Goal: Information Seeking & Learning: Check status

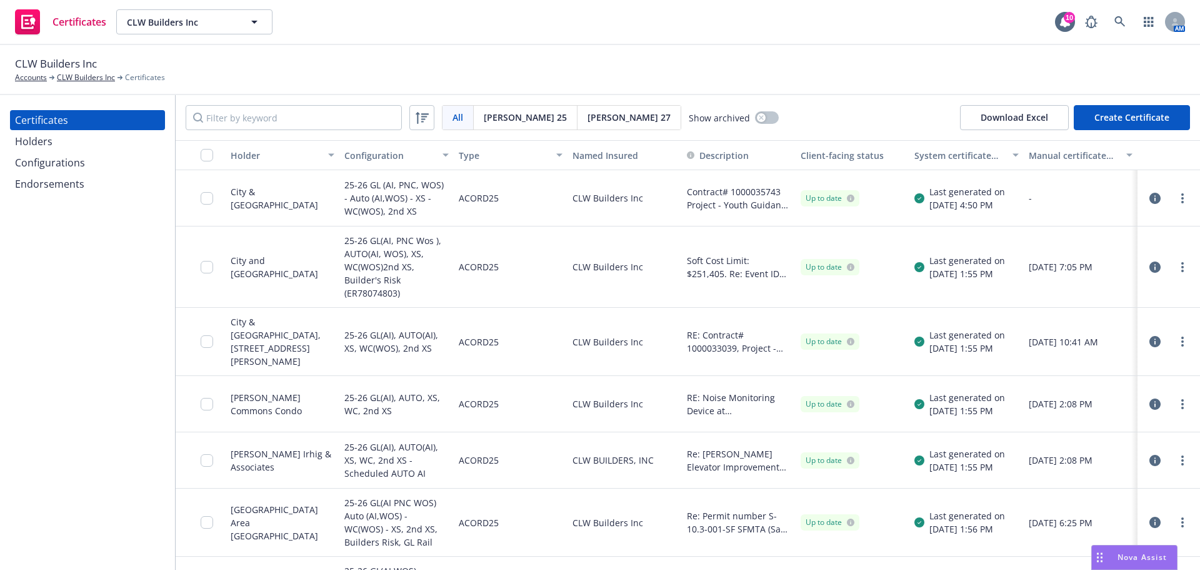
click at [84, 166] on div "Configurations" at bounding box center [87, 163] width 145 height 20
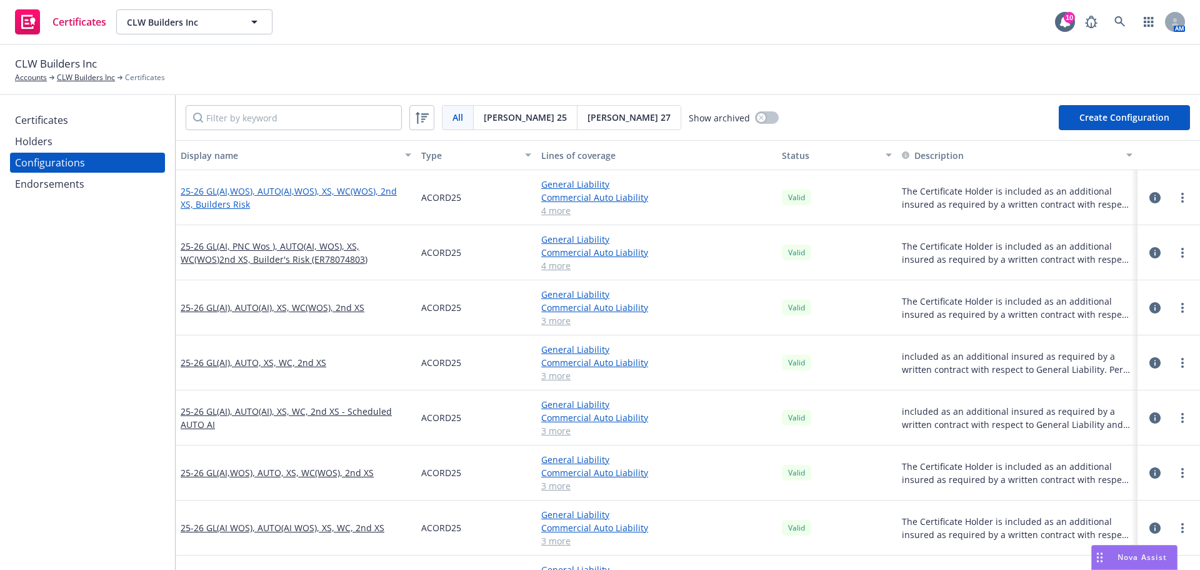
click at [236, 192] on link "25-26 GL(AI,WOS), AUTO(AI,WOS), XS, WC(WOS), 2nd XS, Builders Risk" at bounding box center [296, 197] width 231 height 26
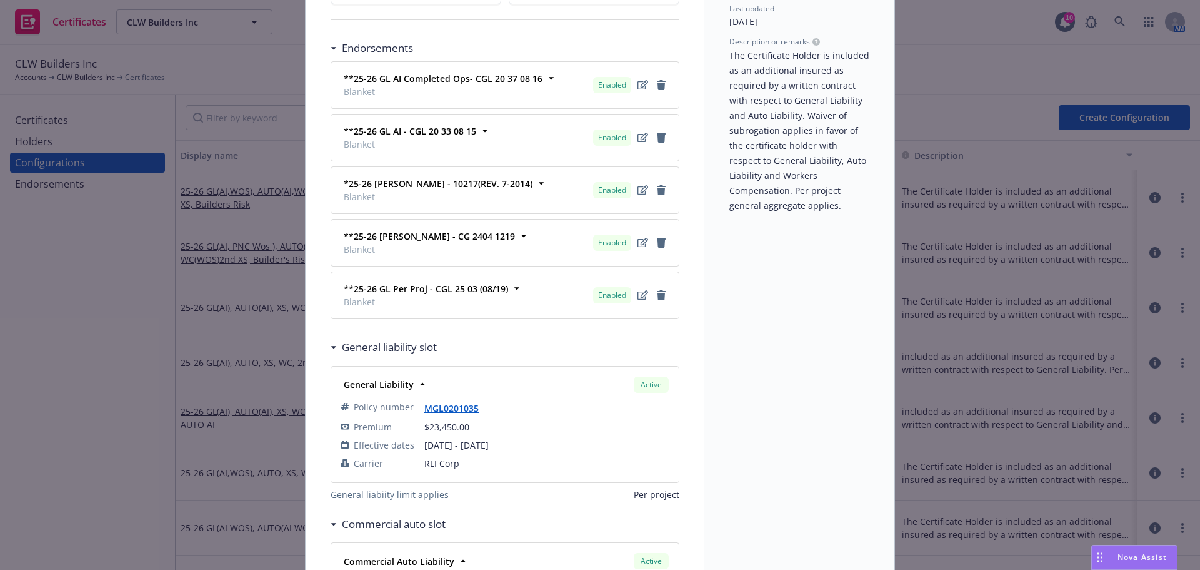
scroll to position [313, 0]
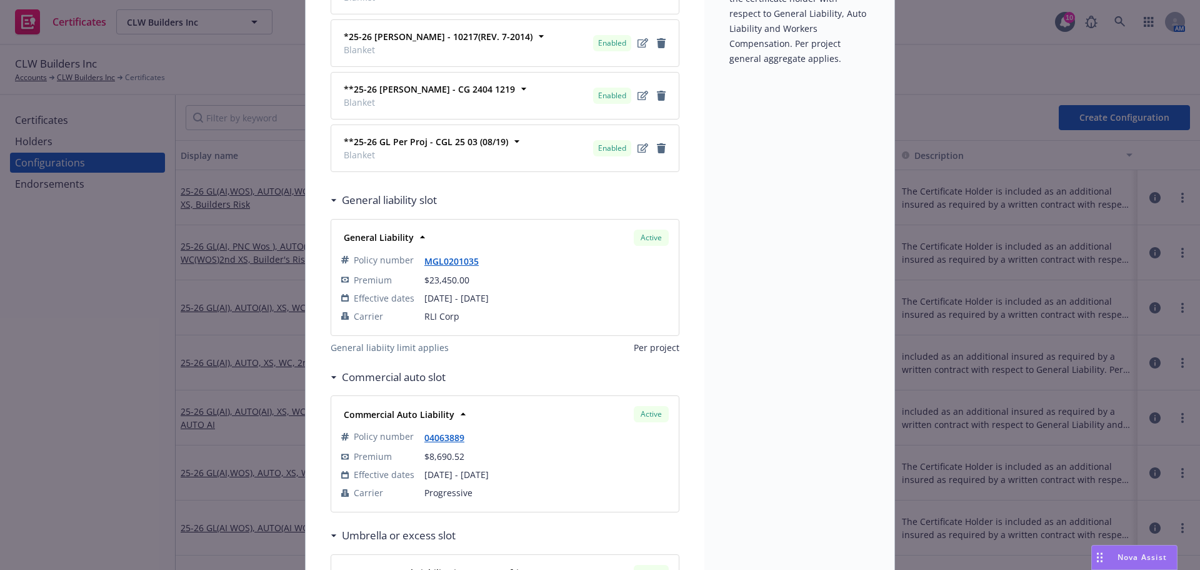
click at [130, 256] on div "Configuration ACORD25 - 25-26 GL(AI,WOS), AUTO(AI,WOS), XS, WC(WOS), 2nd XS, Bu…" at bounding box center [600, 285] width 1200 height 570
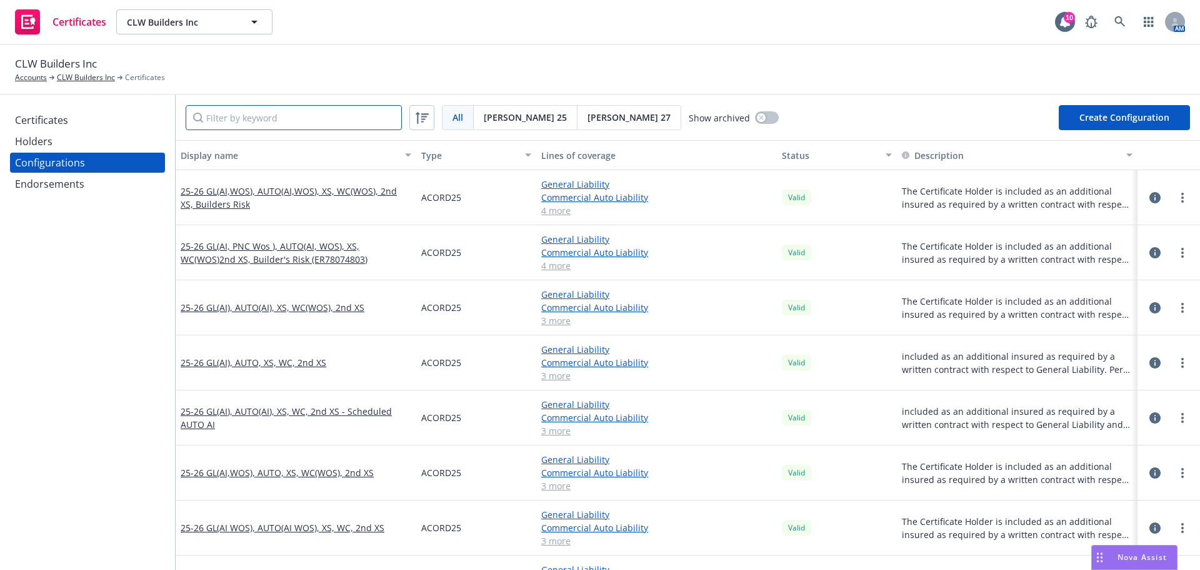
click at [313, 128] on input "Filter by keyword" at bounding box center [294, 117] width 216 height 25
paste input "[US_VEHICLE_IDENTIFICATION_NUMBER]"
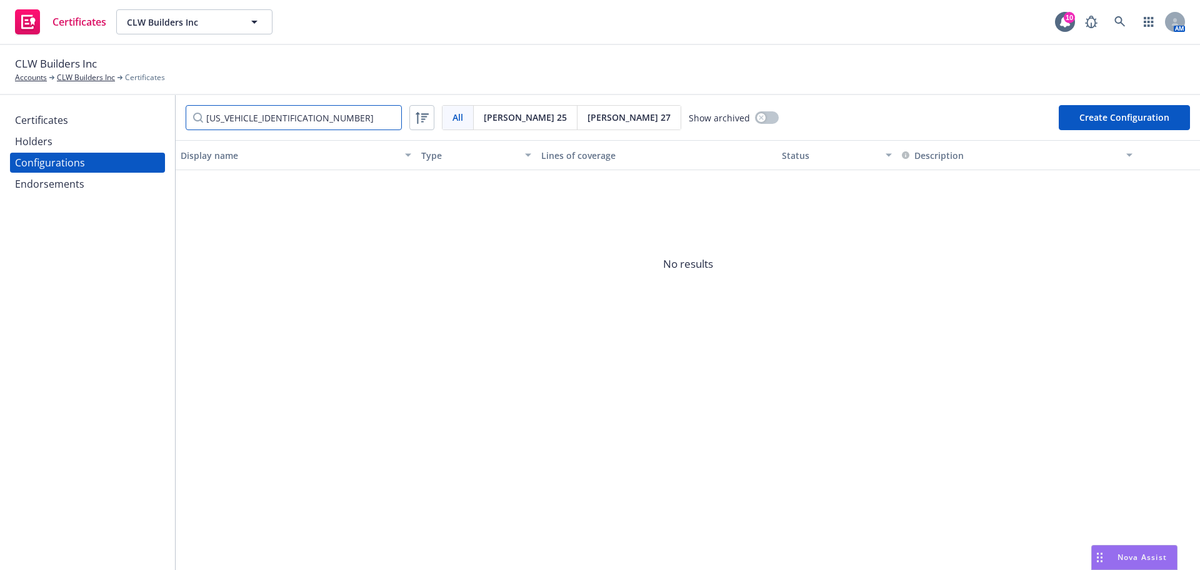
type input "[US_VEHICLE_IDENTIFICATION_NUMBER]"
click at [104, 139] on div "Holders" at bounding box center [87, 141] width 145 height 20
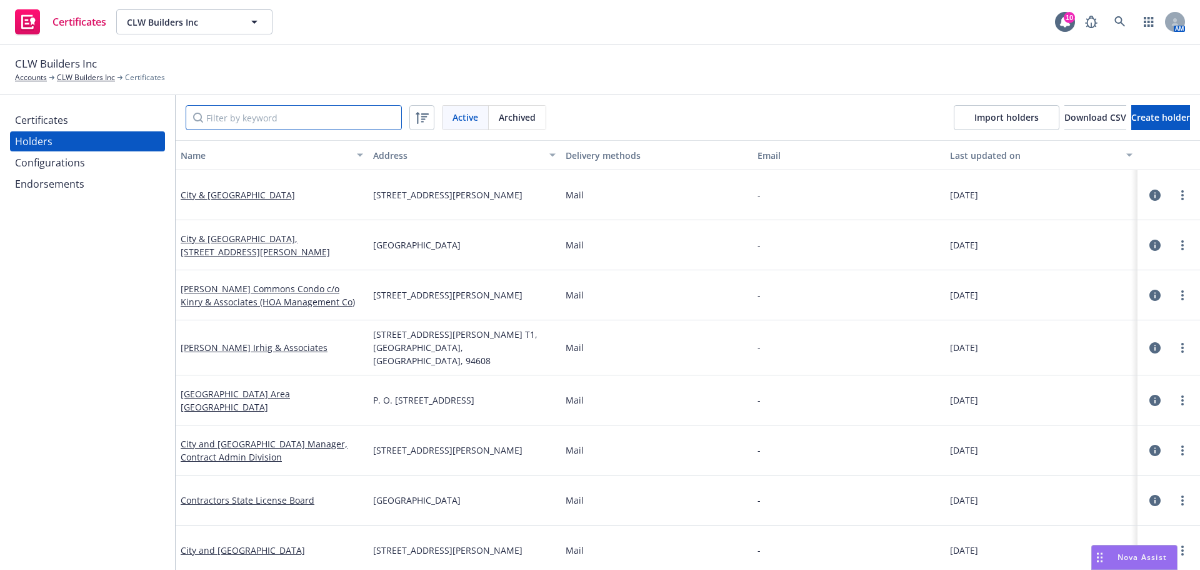
click at [259, 118] on input "Filter by keyword" at bounding box center [294, 117] width 216 height 25
click at [71, 122] on div "Certificates" at bounding box center [87, 120] width 145 height 20
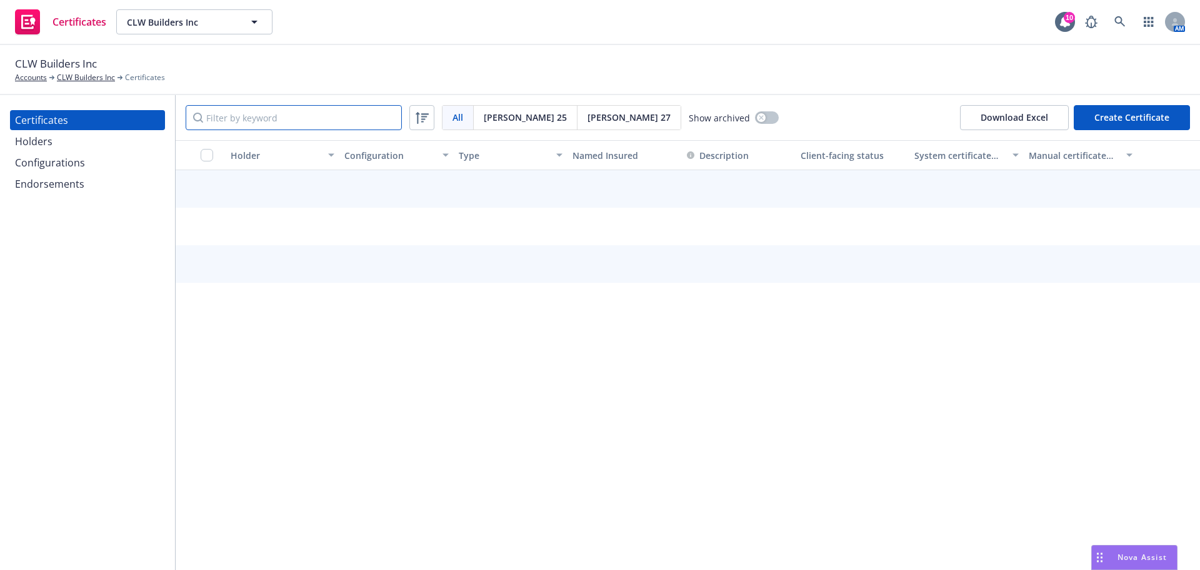
click at [231, 116] on input "Filter by keyword" at bounding box center [294, 117] width 216 height 25
paste input "[US_VEHICLE_IDENTIFICATION_NUMBER]"
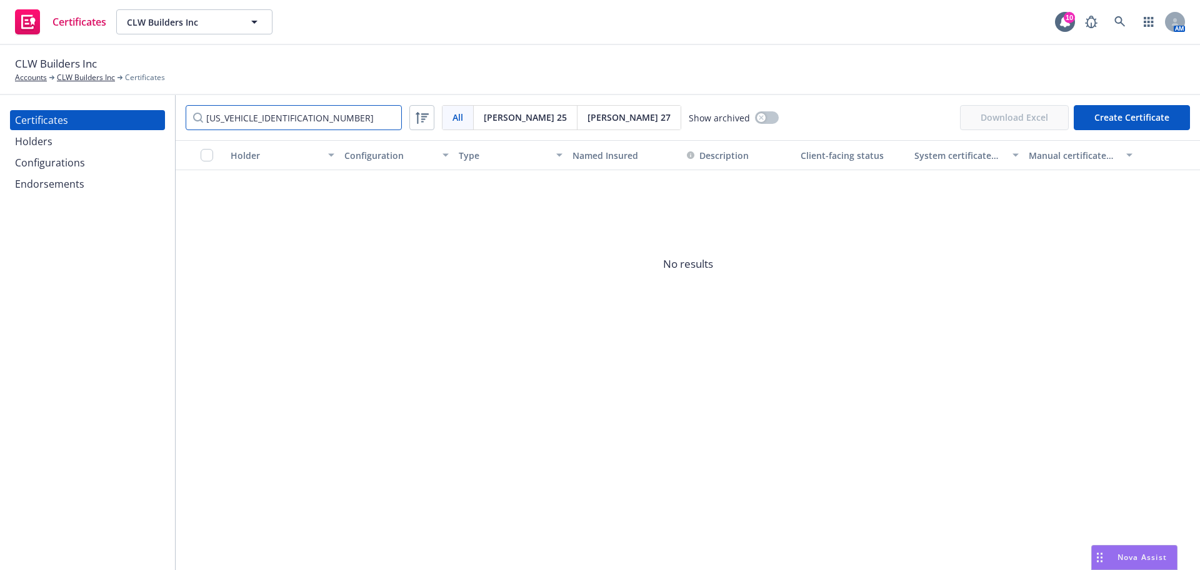
type input "[US_VEHICLE_IDENTIFICATION_NUMBER]"
click at [390, 118] on input "[US_VEHICLE_IDENTIFICATION_NUMBER]" at bounding box center [294, 117] width 216 height 25
